Goal: Download file/media

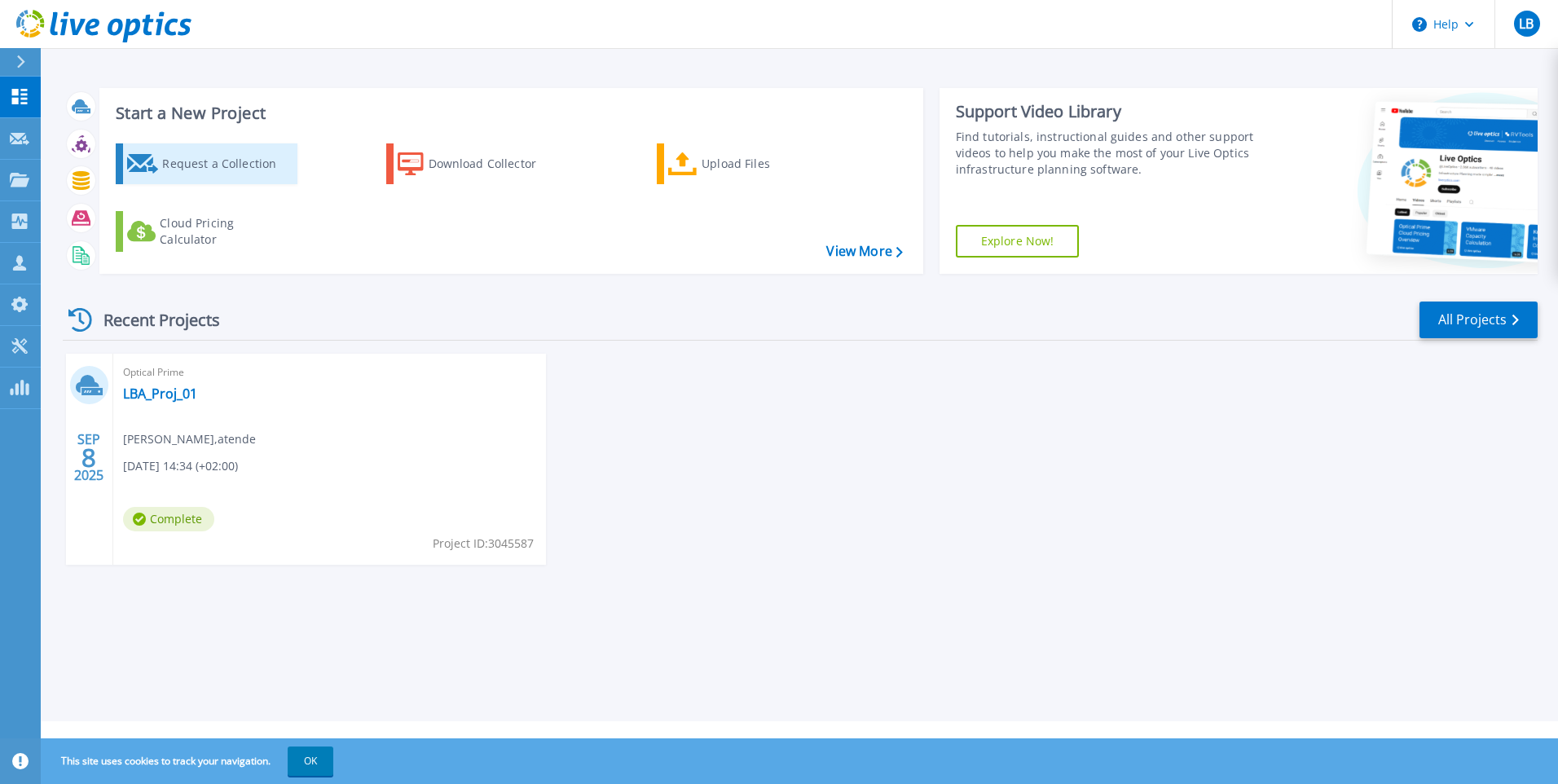
click at [202, 159] on div "Request a Collection" at bounding box center [228, 163] width 130 height 33
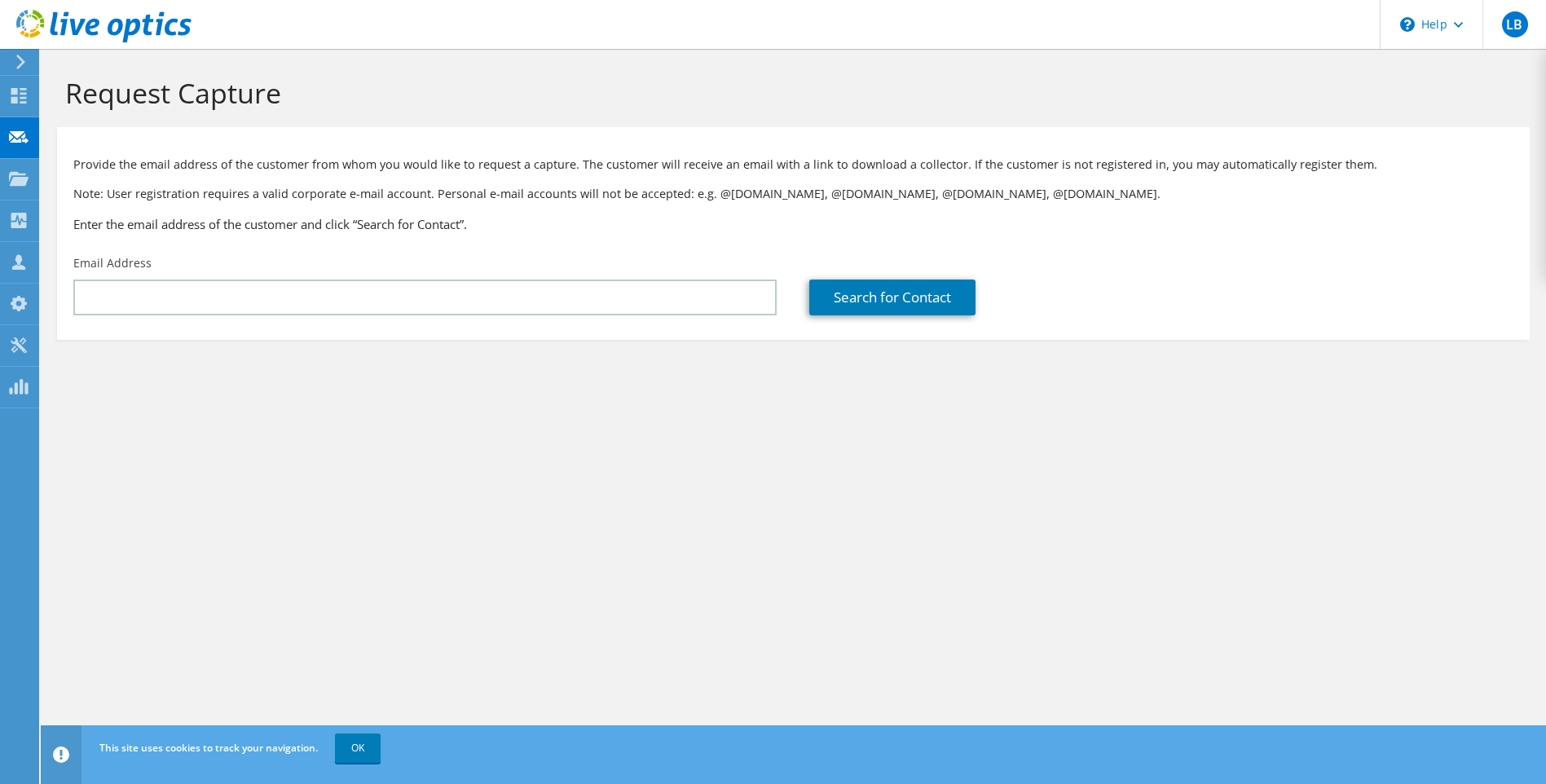
click at [25, 63] on icon at bounding box center [20, 62] width 12 height 14
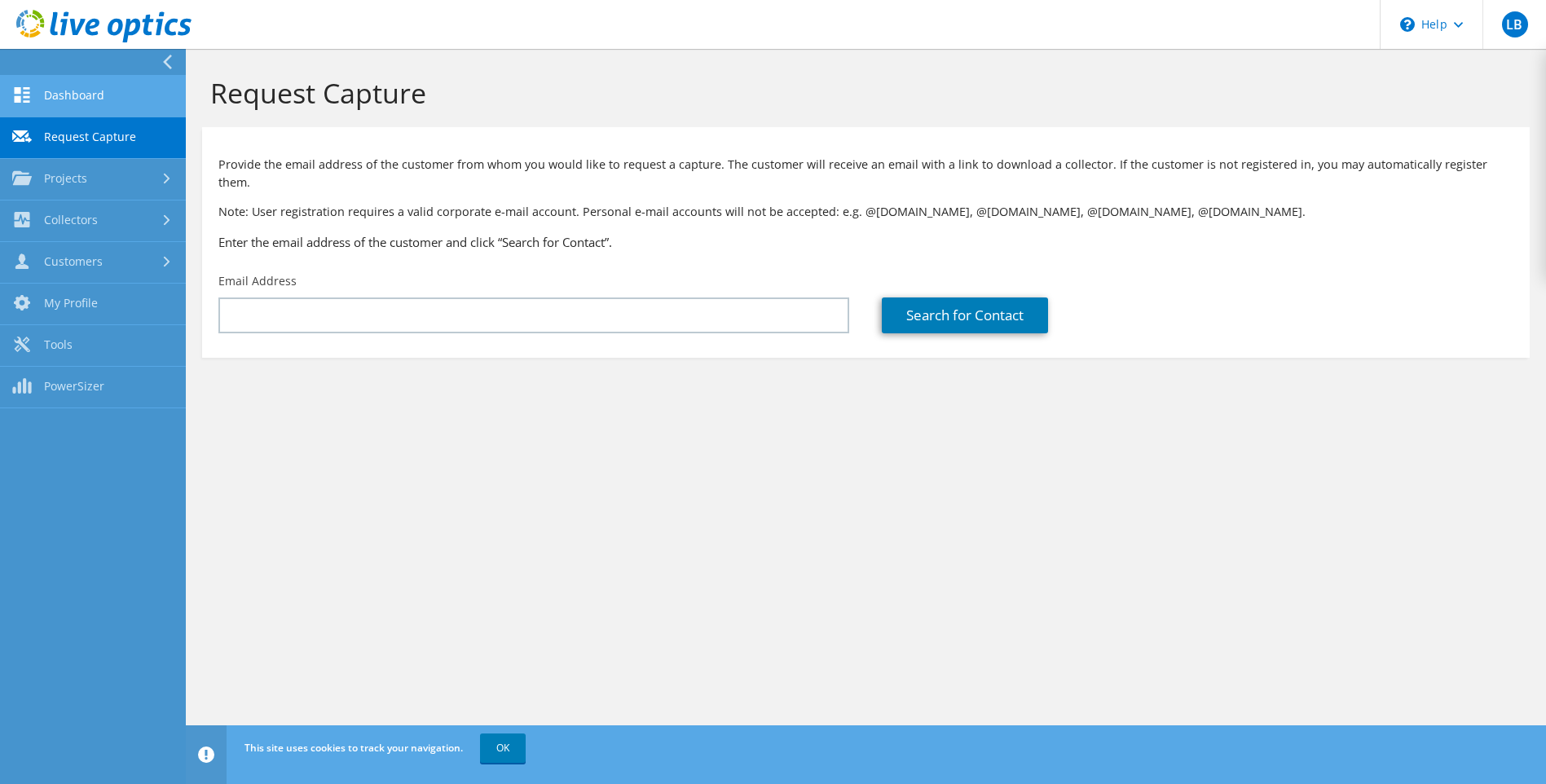
click at [64, 90] on link "Dashboard" at bounding box center [93, 96] width 186 height 41
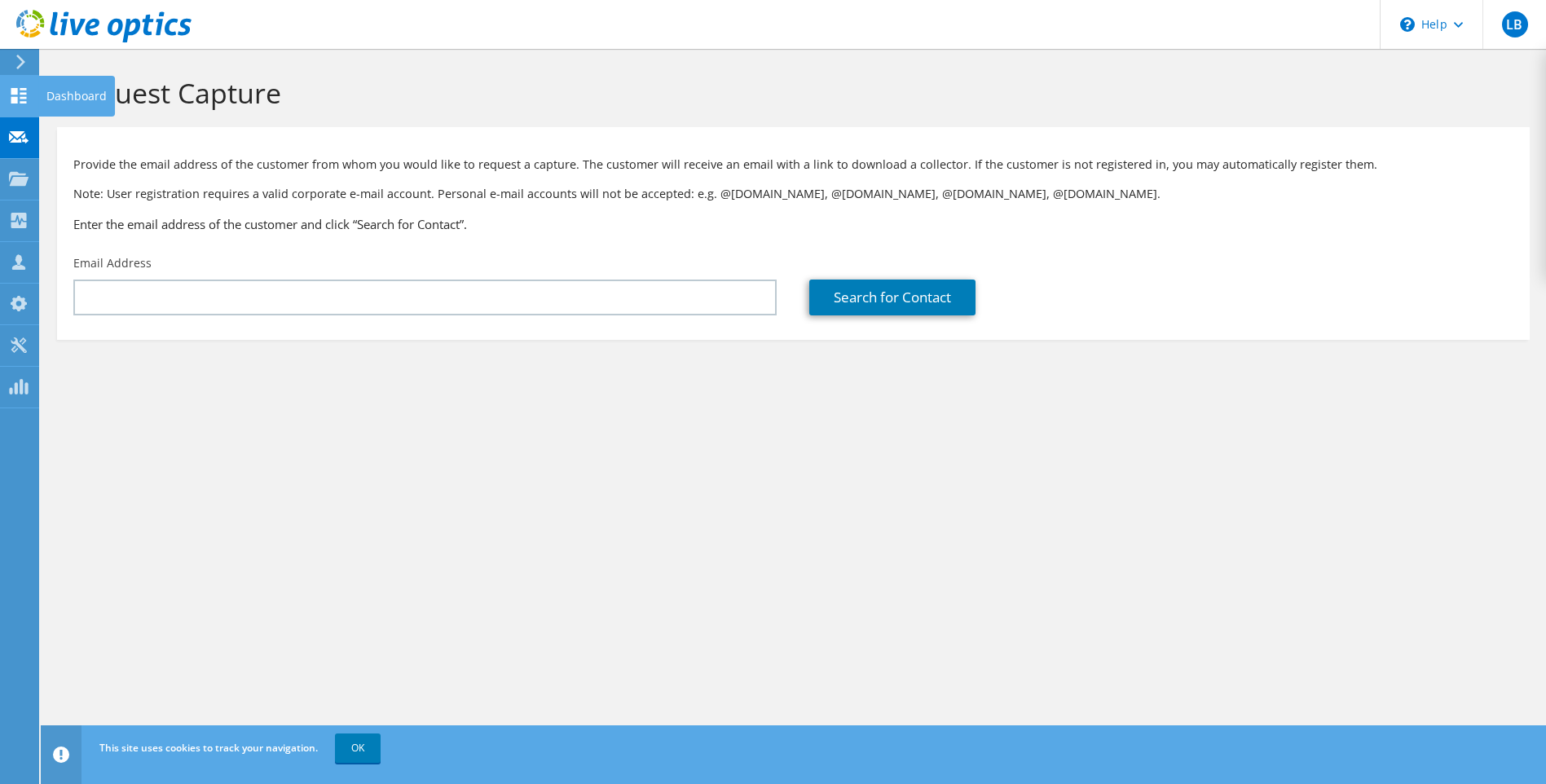
click at [16, 90] on use at bounding box center [19, 96] width 15 height 15
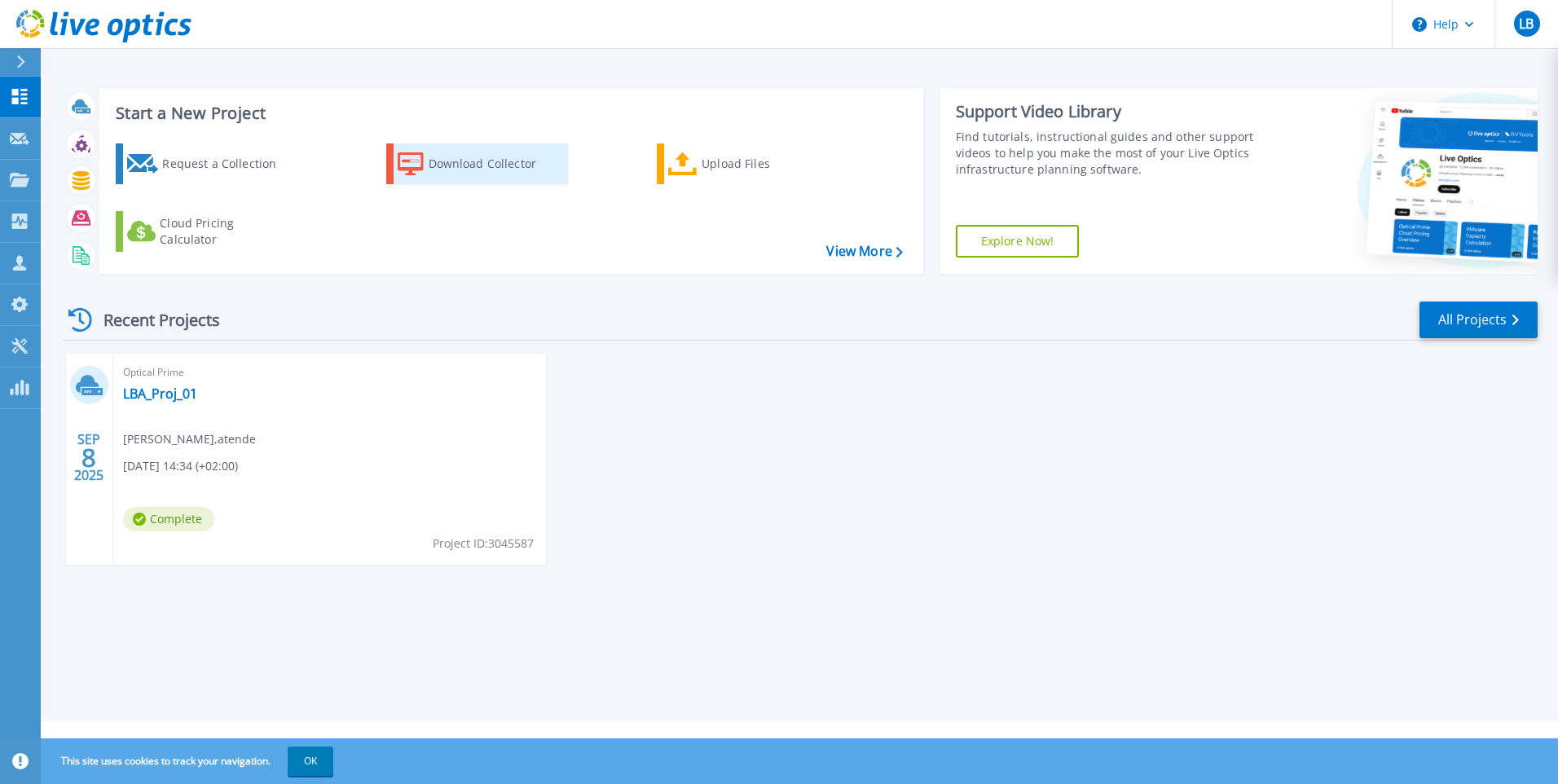
click at [469, 167] on div "Download Collector" at bounding box center [494, 163] width 130 height 33
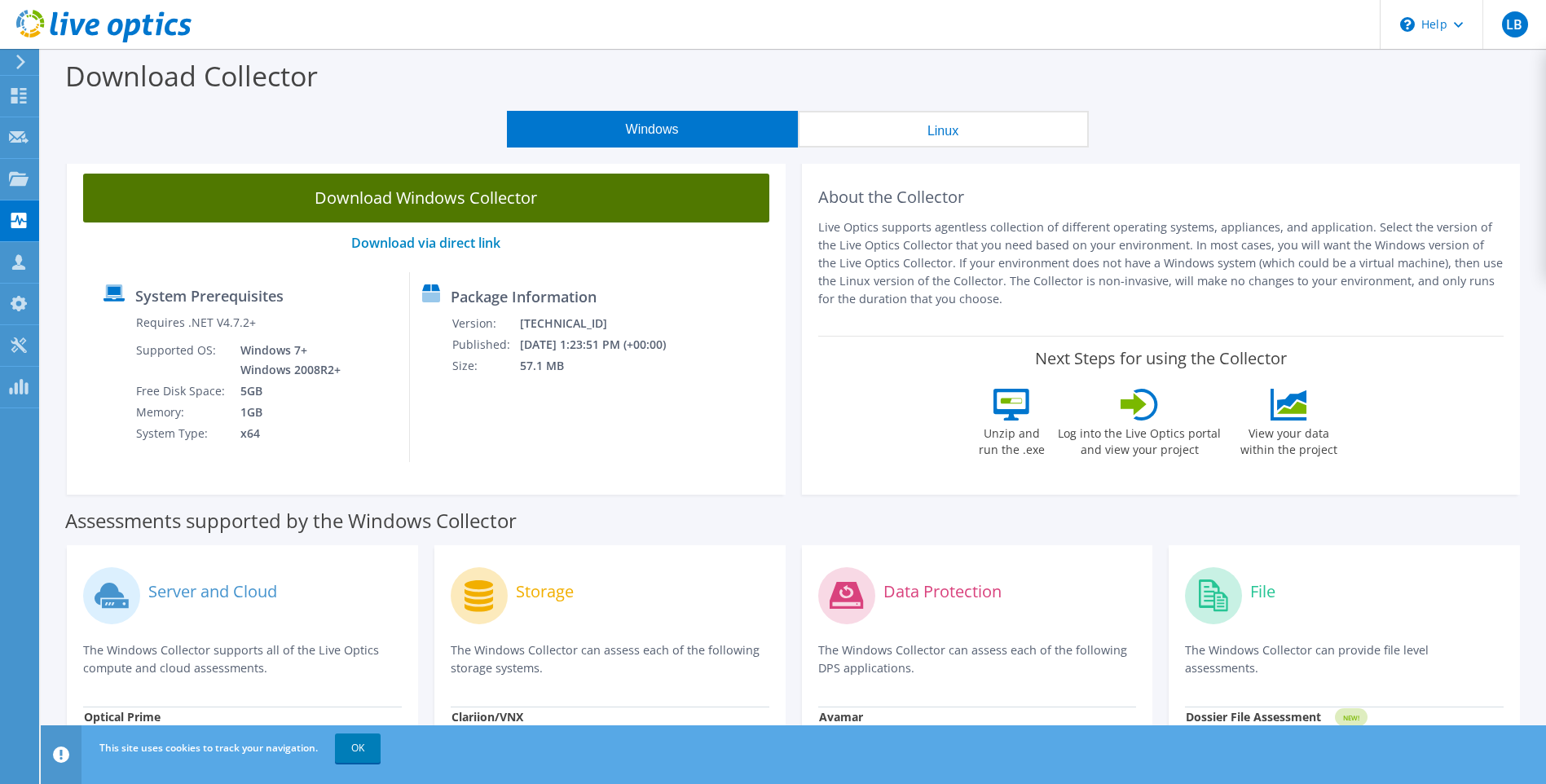
click at [269, 191] on link "Download Windows Collector" at bounding box center [426, 198] width 686 height 49
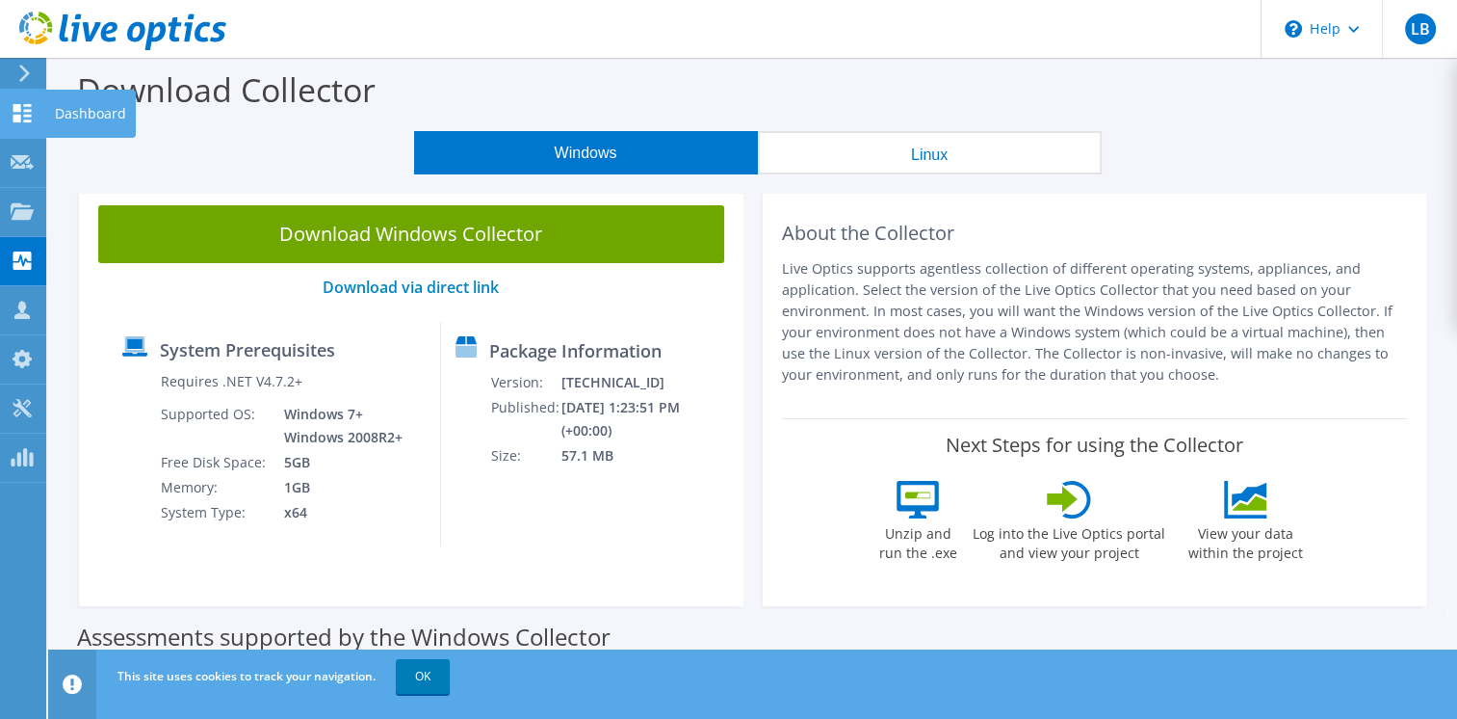
click at [30, 110] on use at bounding box center [22, 113] width 18 height 18
